Goal: Information Seeking & Learning: Learn about a topic

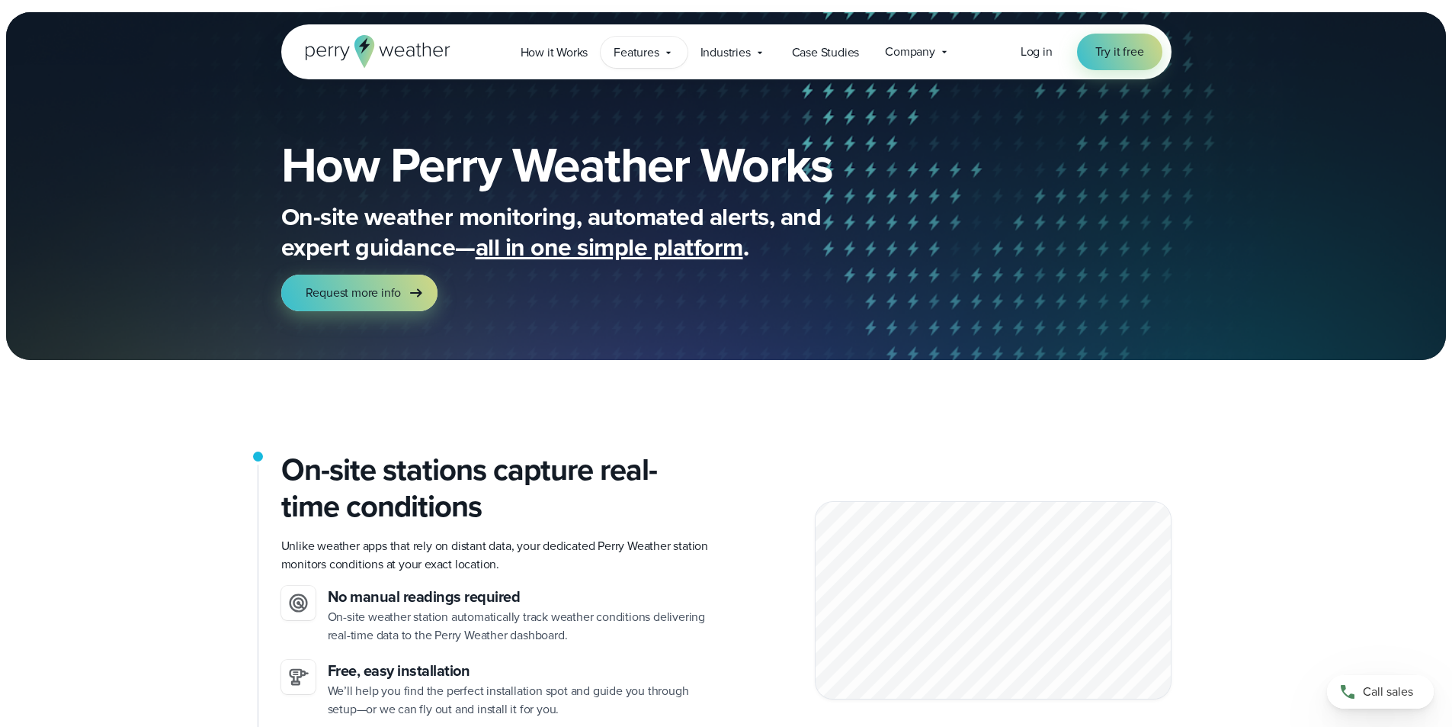
click at [641, 50] on span "Features" at bounding box center [636, 52] width 45 height 18
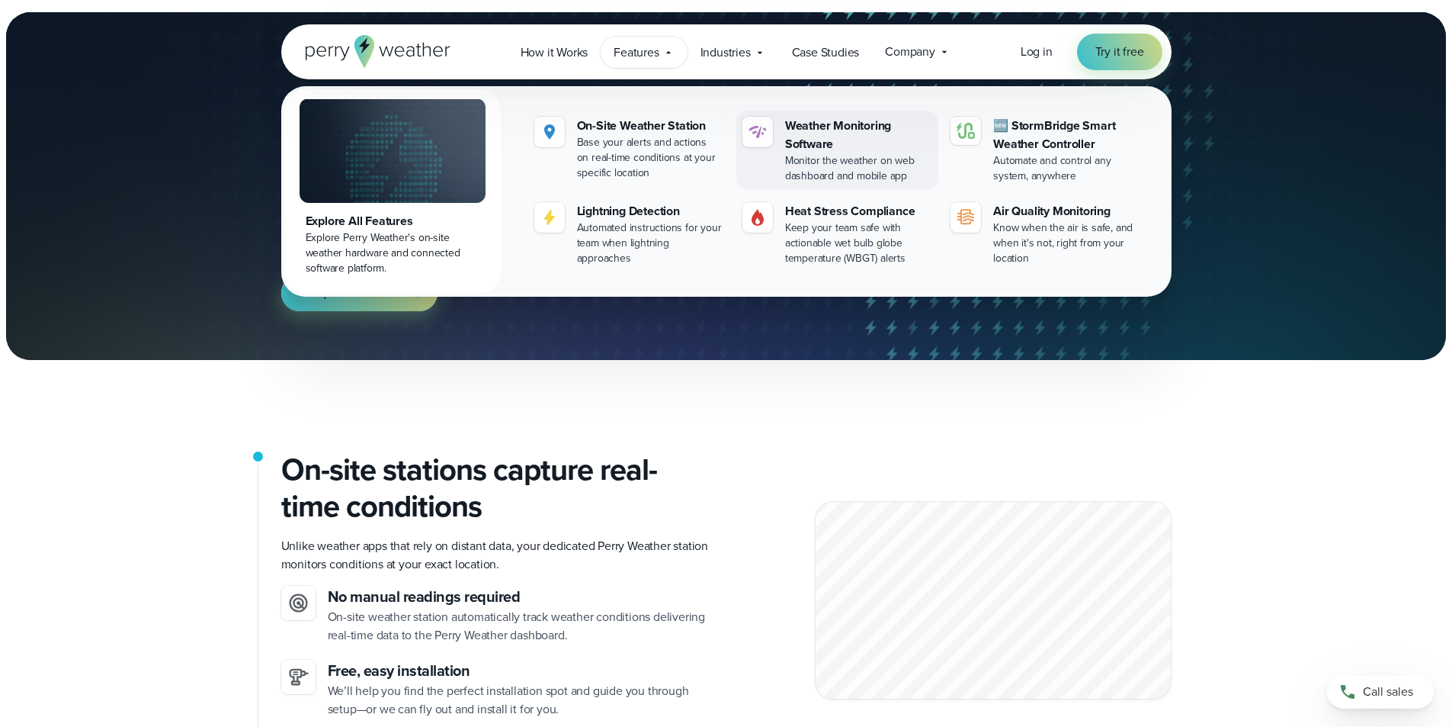
click at [839, 145] on div "Weather Monitoring Software" at bounding box center [858, 135] width 147 height 37
